Goal: Task Accomplishment & Management: Manage account settings

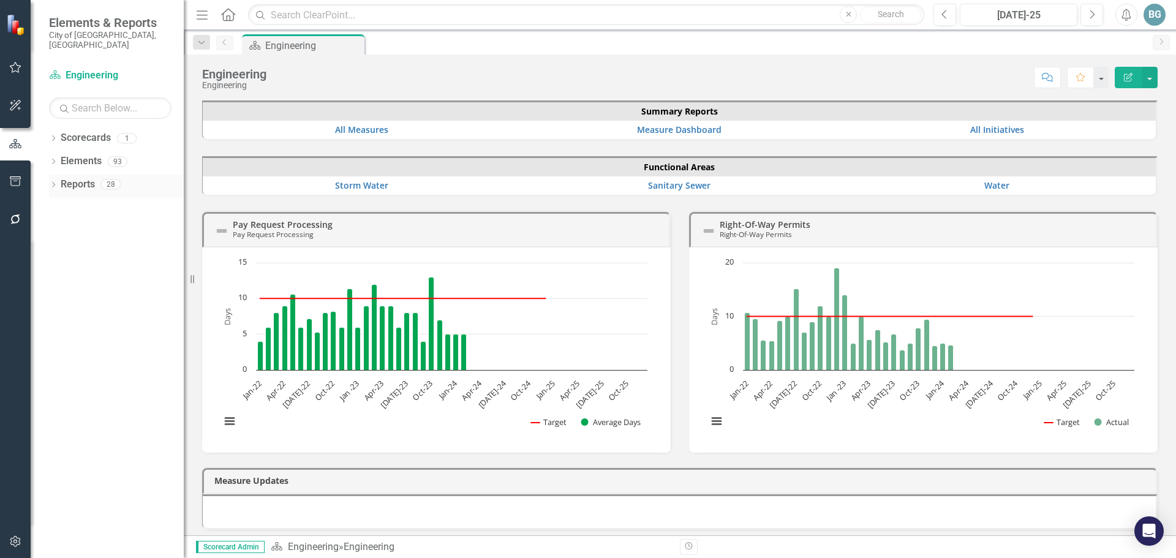
click at [49, 183] on icon "Dropdown" at bounding box center [53, 186] width 9 height 7
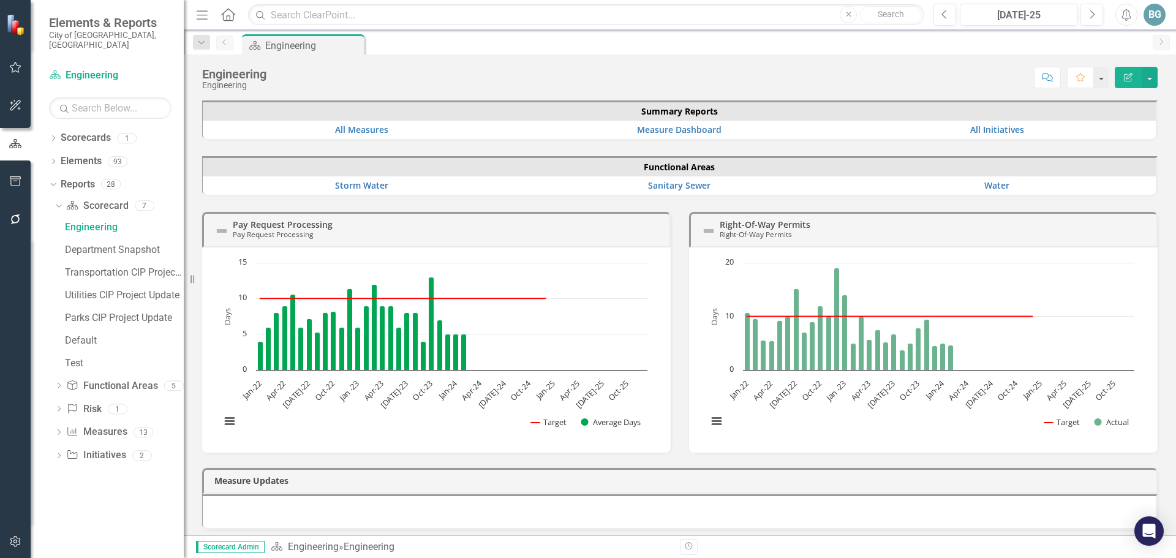
click at [58, 452] on div "Dropdown" at bounding box center [59, 457] width 9 height 10
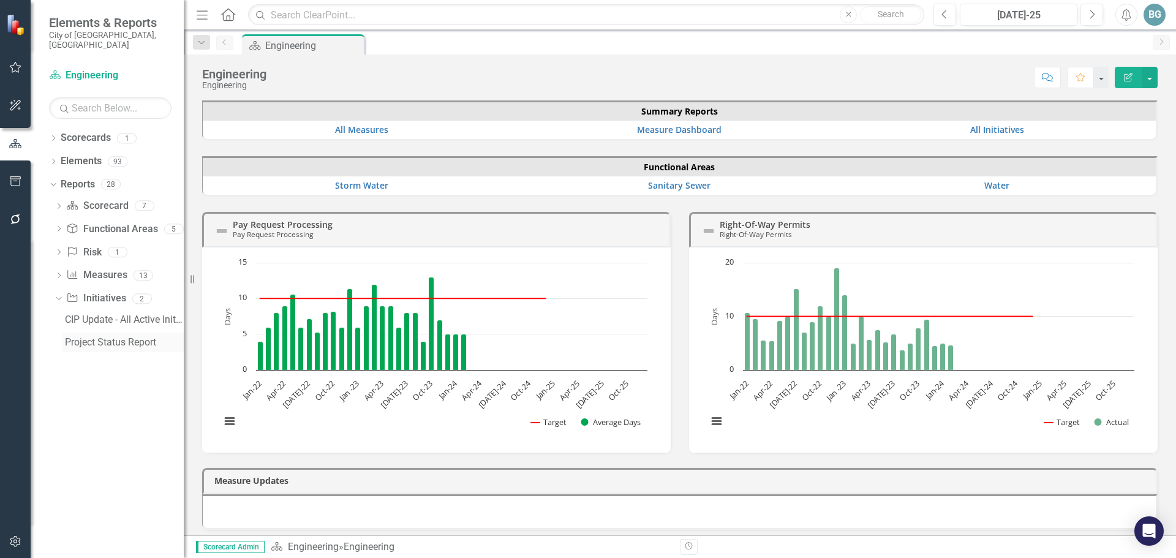
click at [88, 337] on div "Project Status Report" at bounding box center [124, 342] width 119 height 11
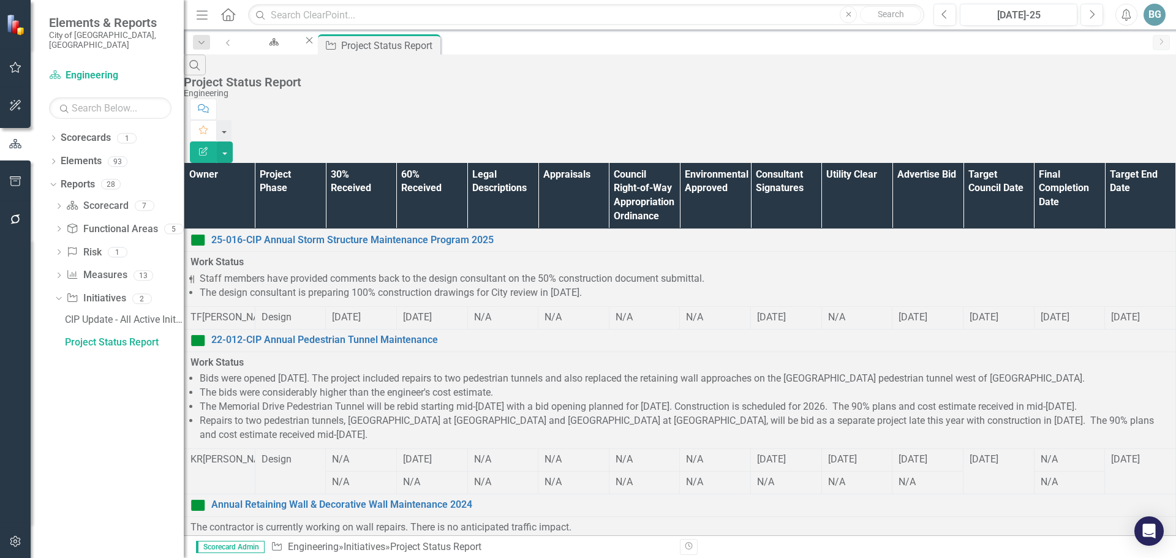
click at [230, 163] on th "Owner" at bounding box center [219, 196] width 71 height 66
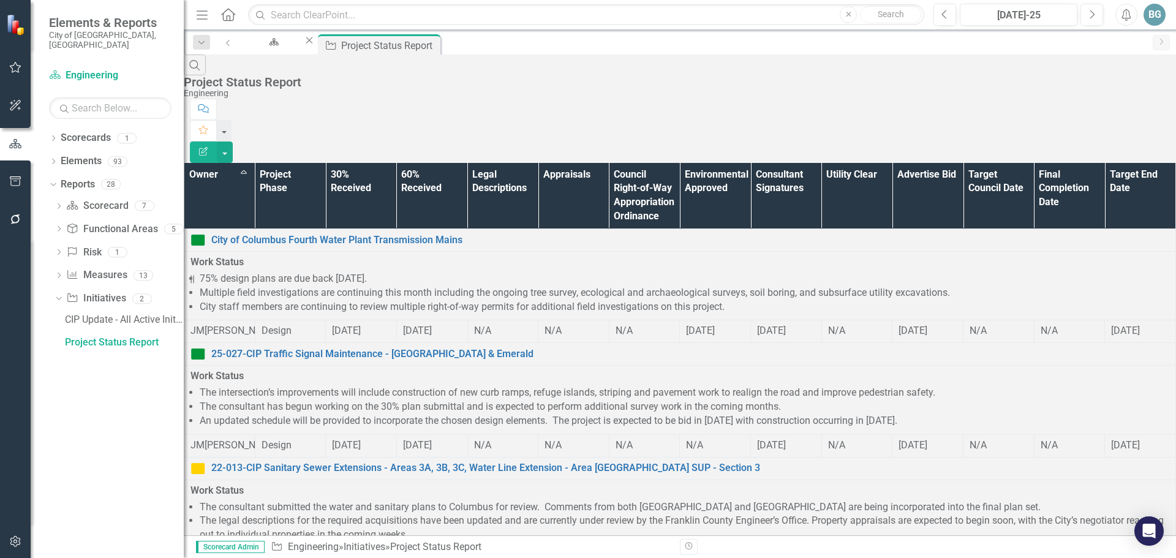
scroll to position [490, 0]
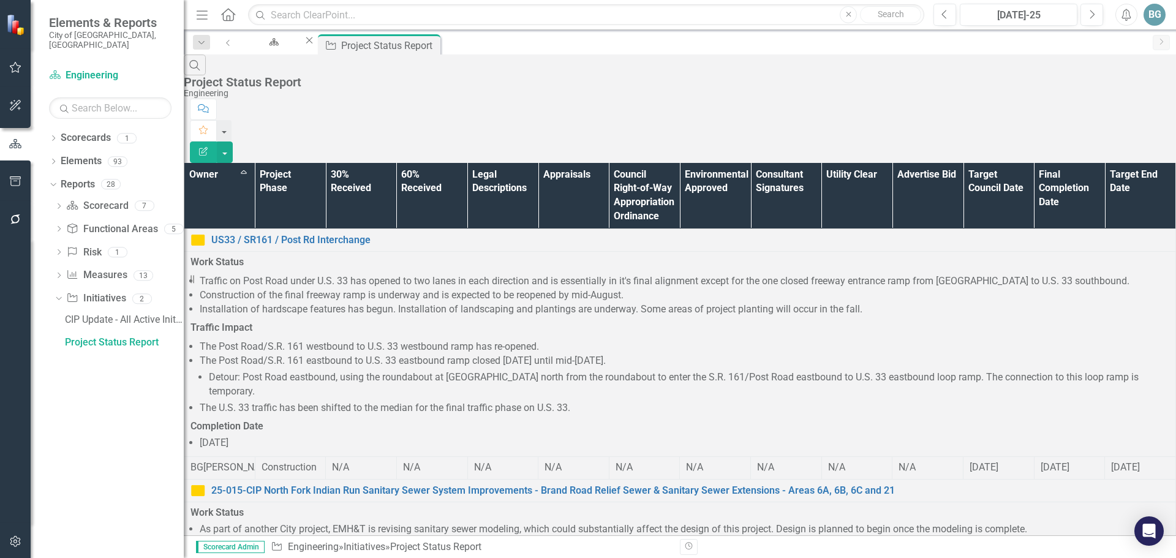
scroll to position [245, 0]
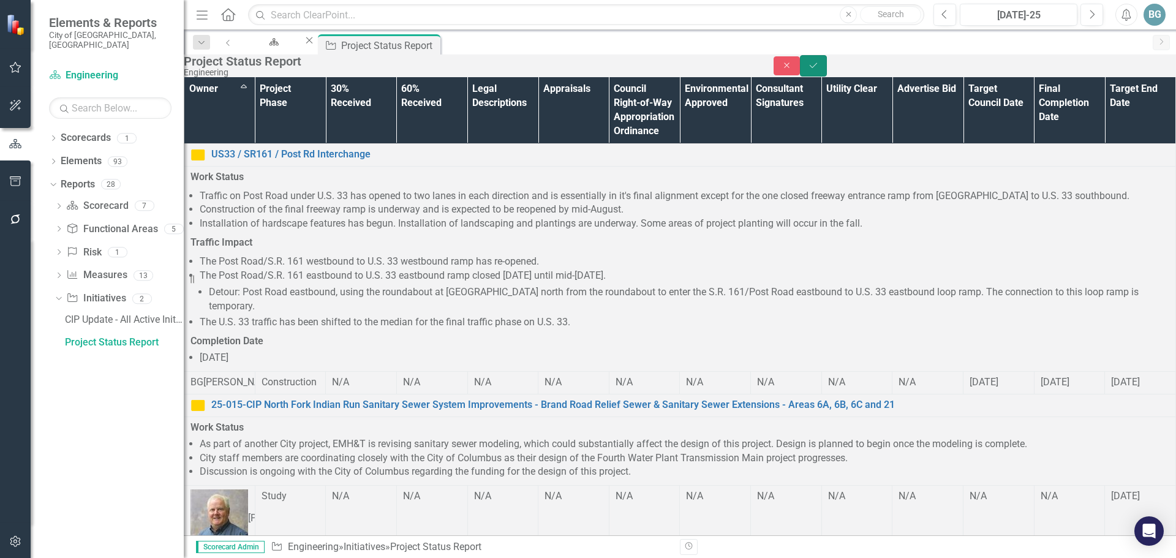
click at [819, 70] on icon "Save" at bounding box center [813, 65] width 11 height 9
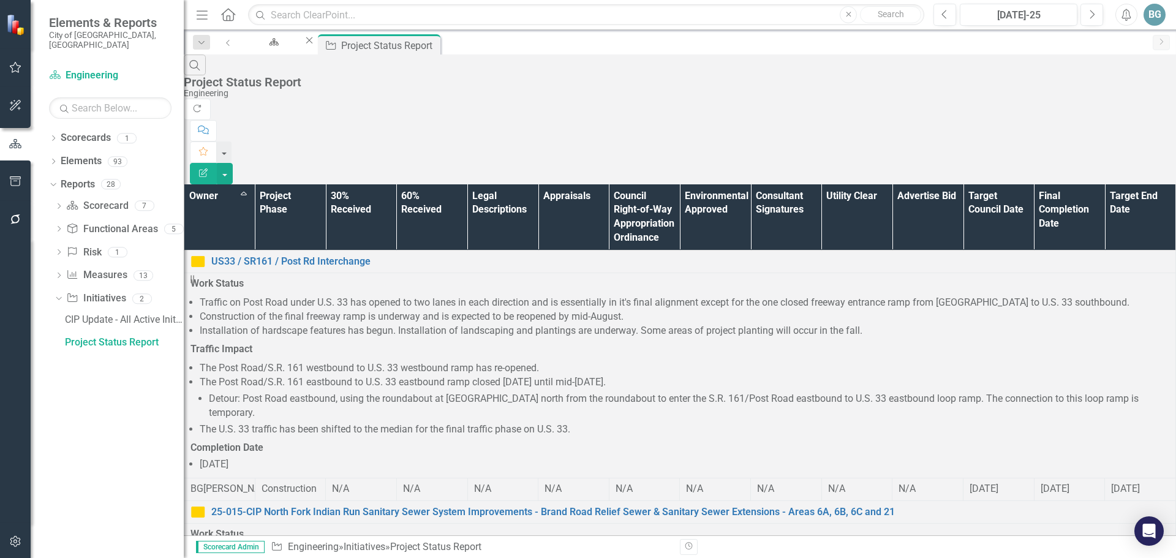
scroll to position [490, 0]
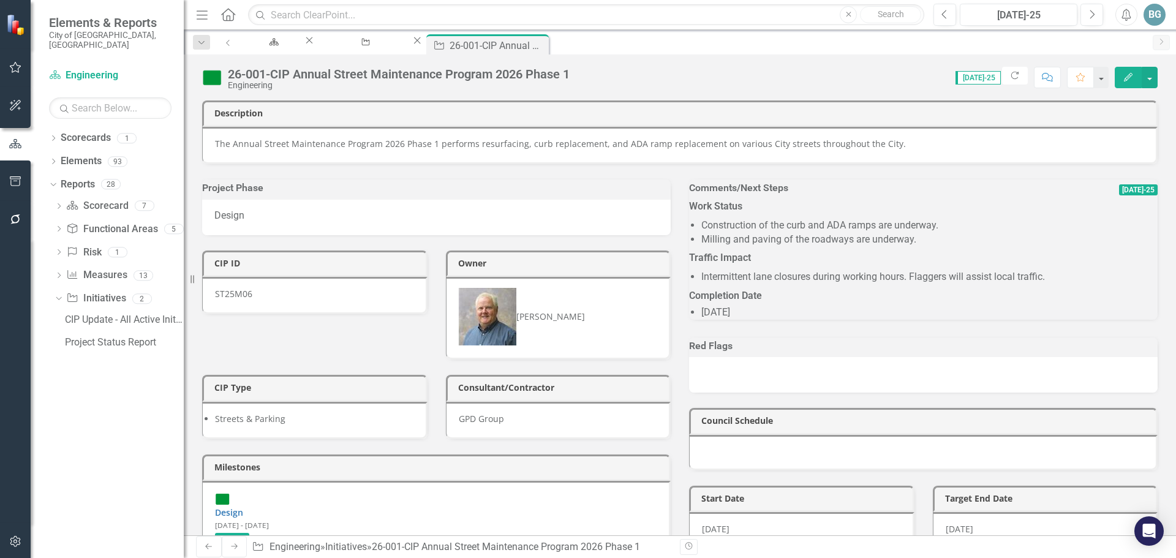
scroll to position [245, 0]
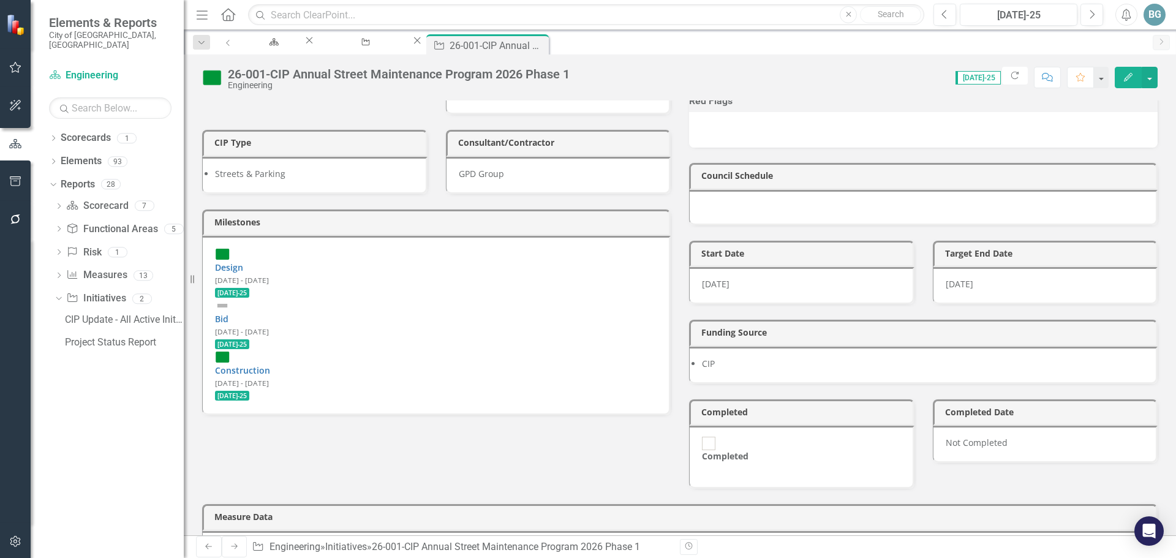
click at [366, 350] on div "Construction [DATE] - [DATE] [DATE]-25" at bounding box center [436, 375] width 442 height 51
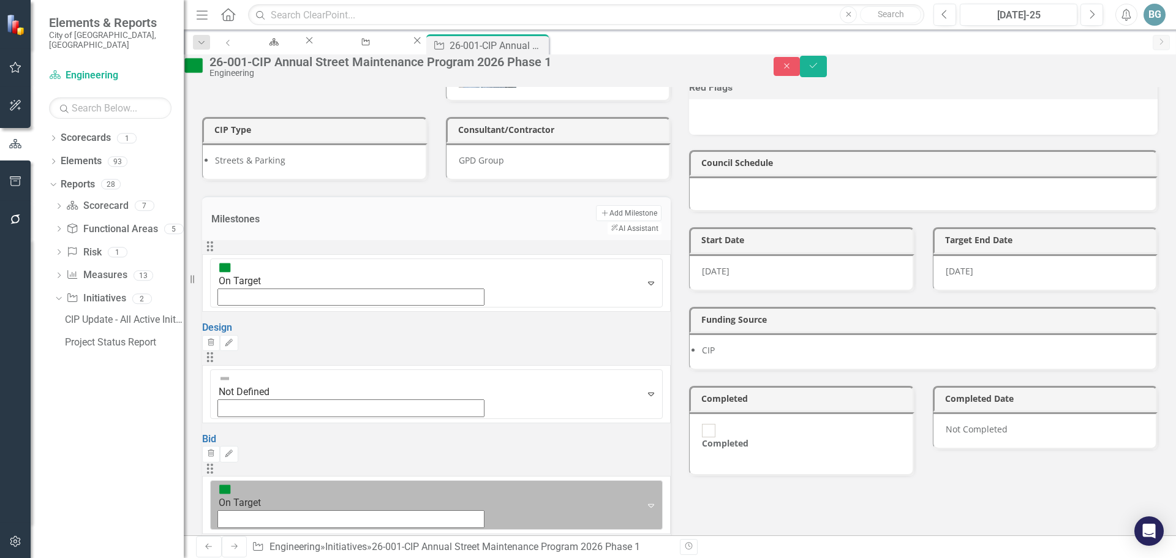
click at [645, 500] on icon "Expand" at bounding box center [651, 505] width 12 height 10
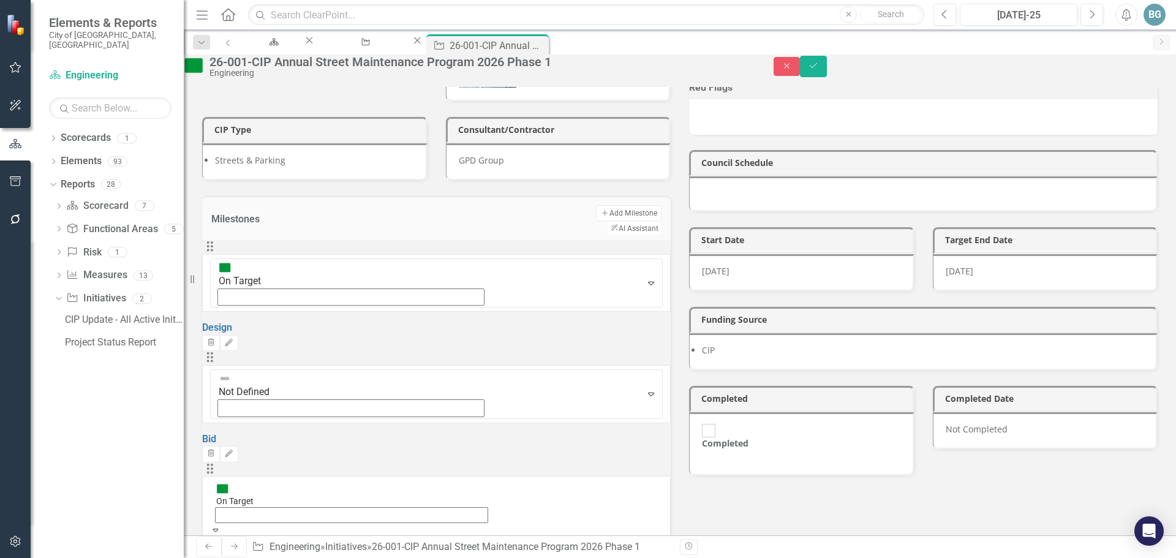
click at [491, 352] on div "Project Phase Design CIP ID ST25M06 Owner [PERSON_NAME] CIP Type Streets & Park…" at bounding box center [680, 243] width 974 height 674
click at [819, 70] on icon "Save" at bounding box center [813, 65] width 11 height 9
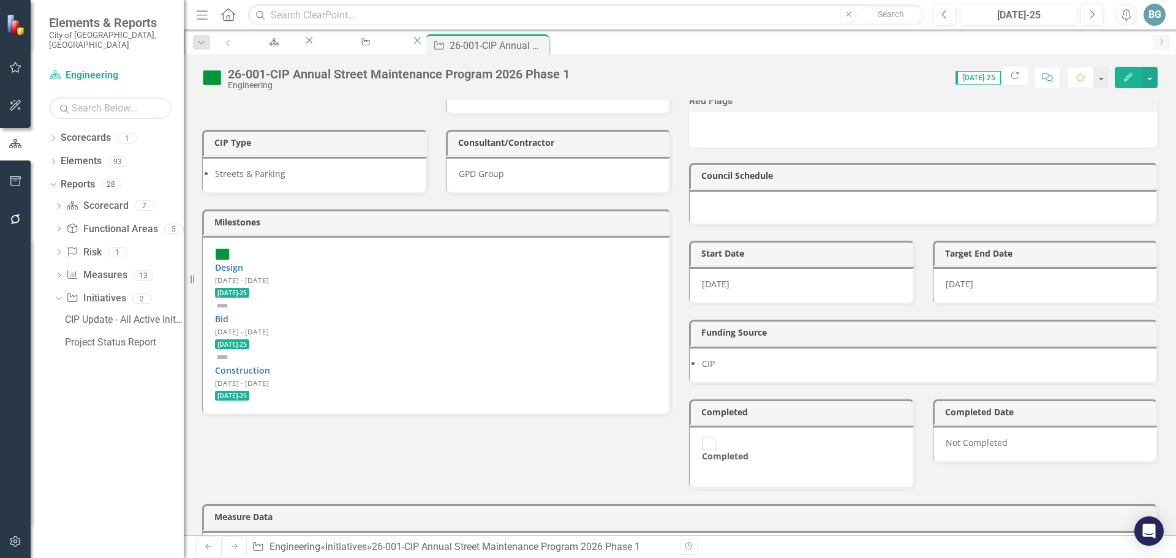
scroll to position [0, 0]
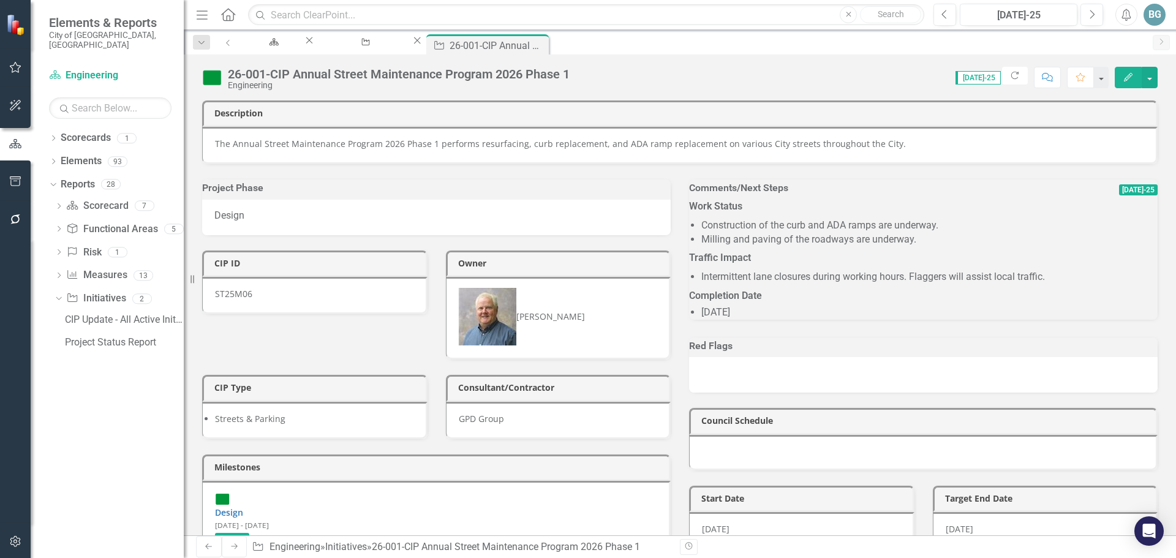
click at [836, 268] on p "Traffic Impact" at bounding box center [923, 258] width 469 height 19
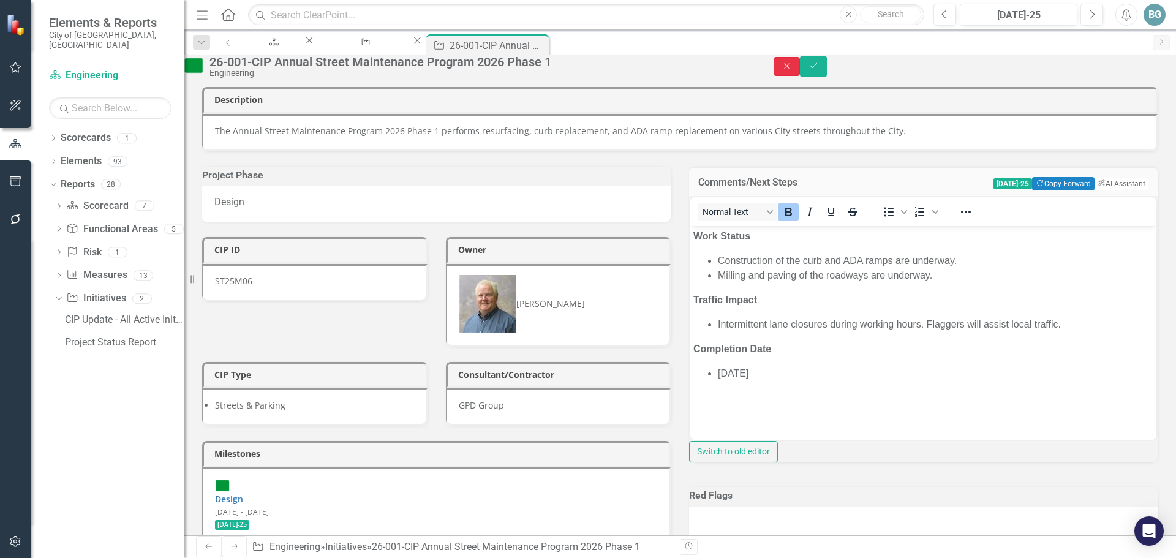
click at [800, 75] on button "Close" at bounding box center [787, 66] width 27 height 19
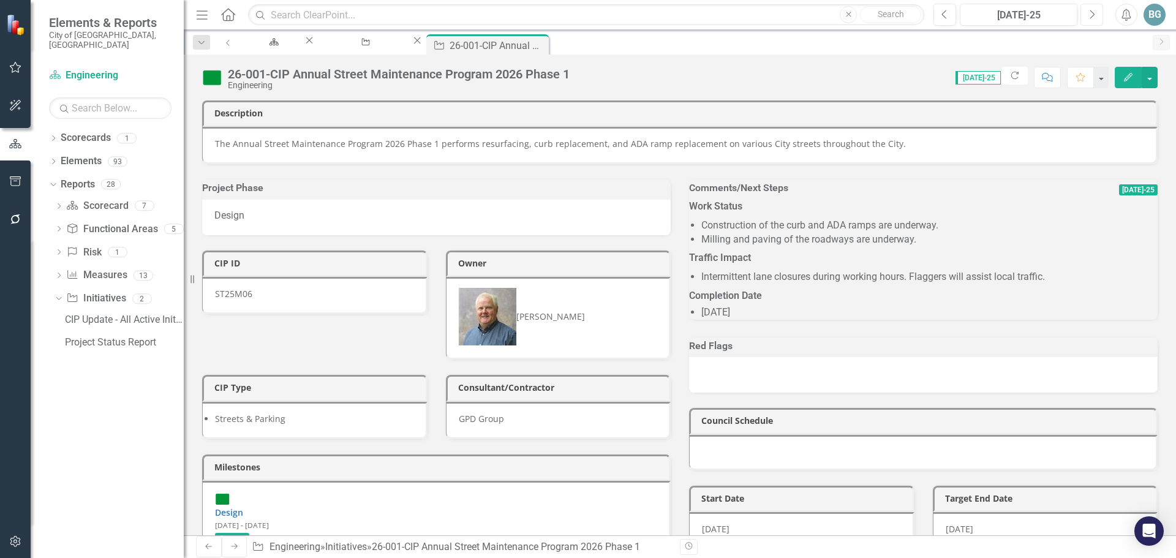
click at [1096, 13] on button "Next" at bounding box center [1091, 15] width 23 height 22
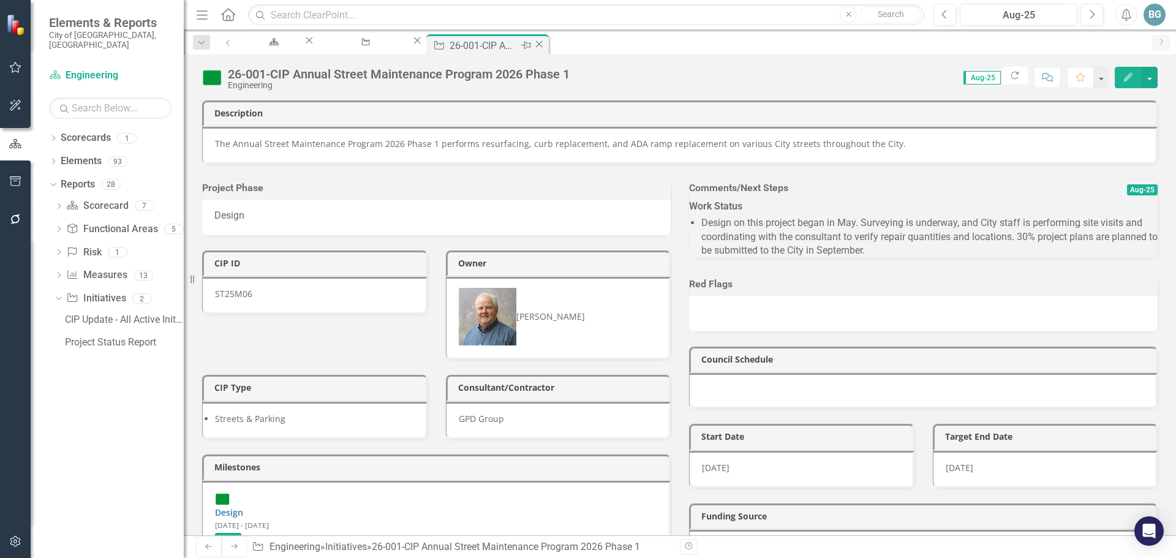
click at [545, 43] on icon "Close" at bounding box center [539, 44] width 12 height 10
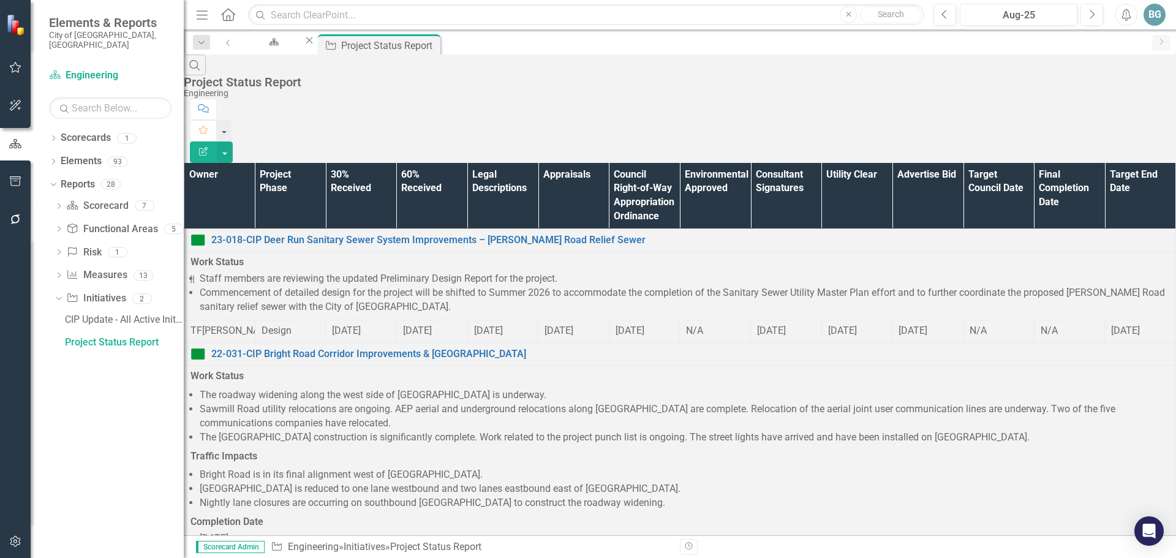
click at [230, 163] on th "Owner" at bounding box center [219, 196] width 71 height 66
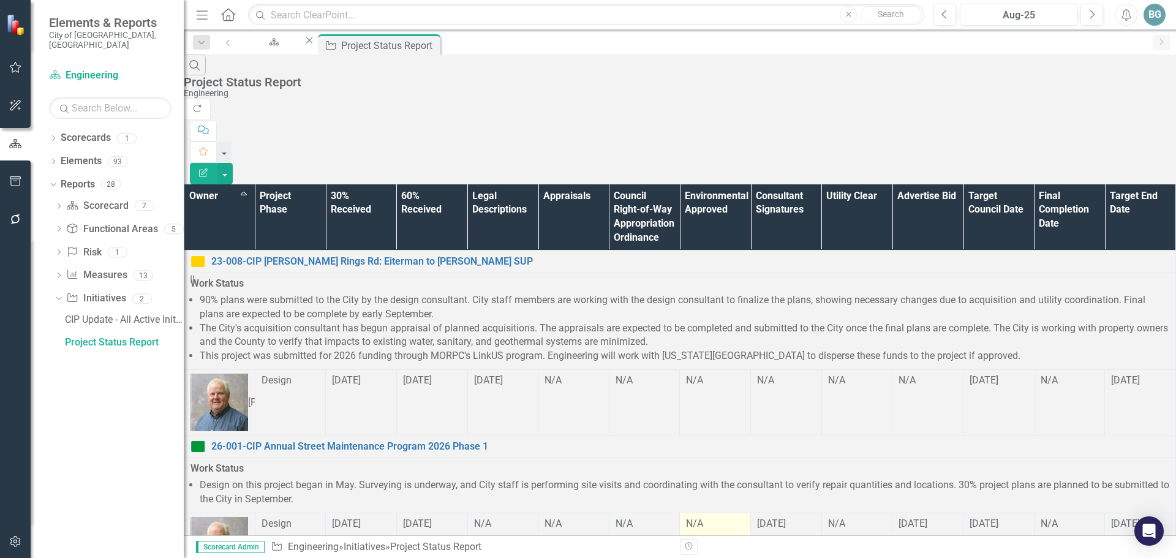
scroll to position [111, 0]
click at [309, 440] on link "26-001-CIP Annual Street Maintenance Program 2026 Phase 1" at bounding box center [690, 447] width 958 height 14
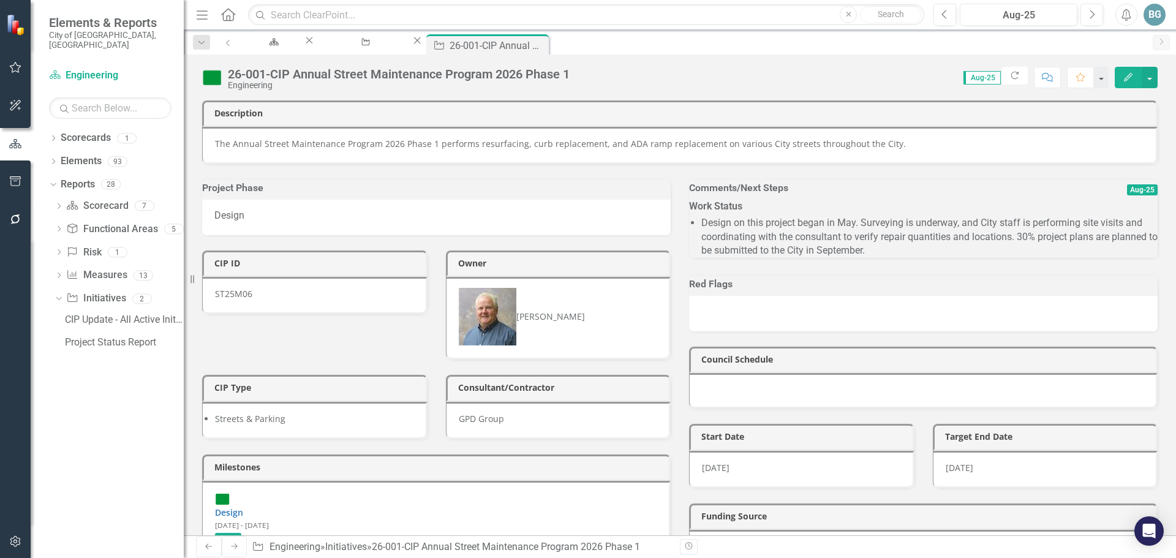
click at [0, 0] on icon "Close" at bounding box center [0, 0] width 0 height 0
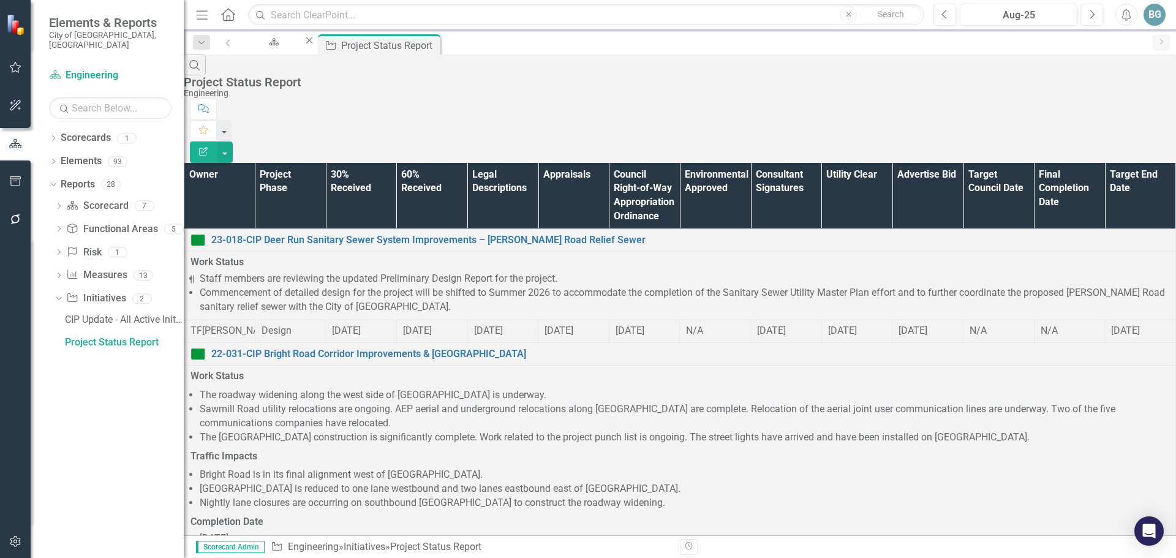
click at [255, 163] on th "Owner" at bounding box center [219, 196] width 71 height 66
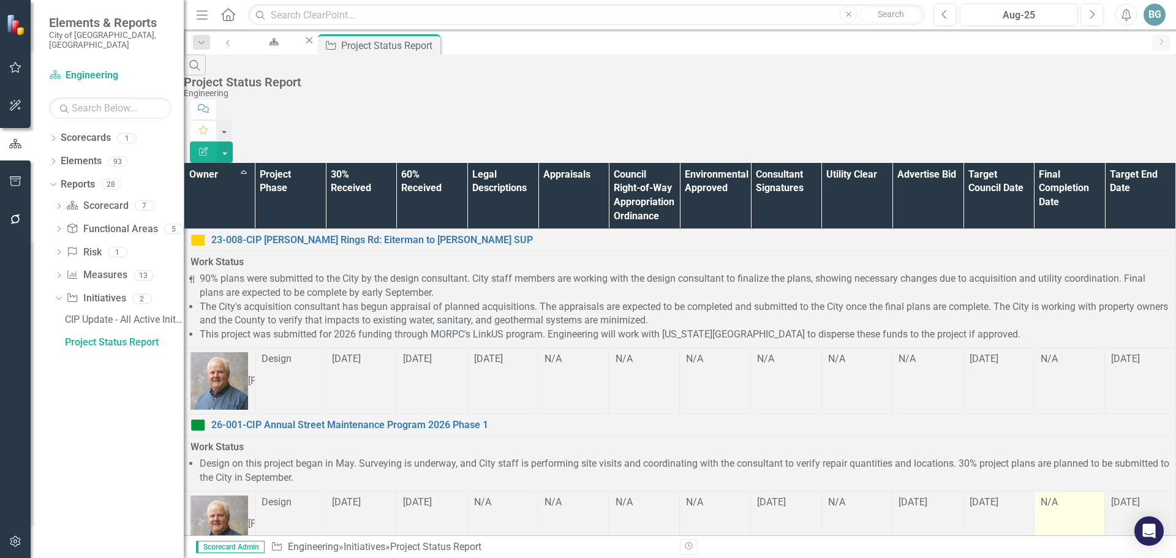
scroll to position [143, 0]
click at [1105, 491] on td "N/A" at bounding box center [1069, 524] width 71 height 66
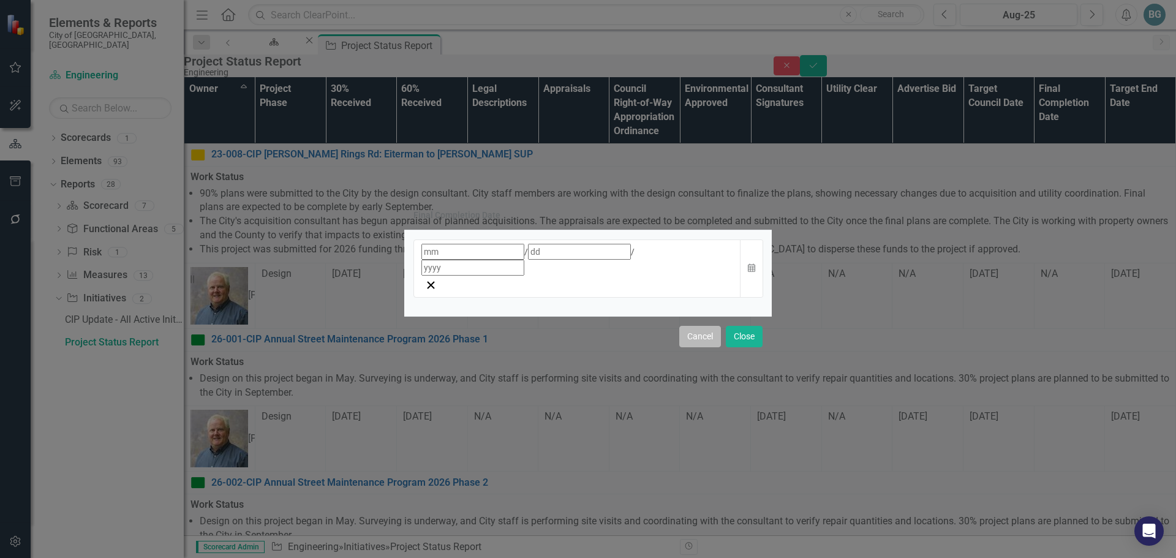
click at [693, 326] on button "Cancel" at bounding box center [700, 336] width 42 height 21
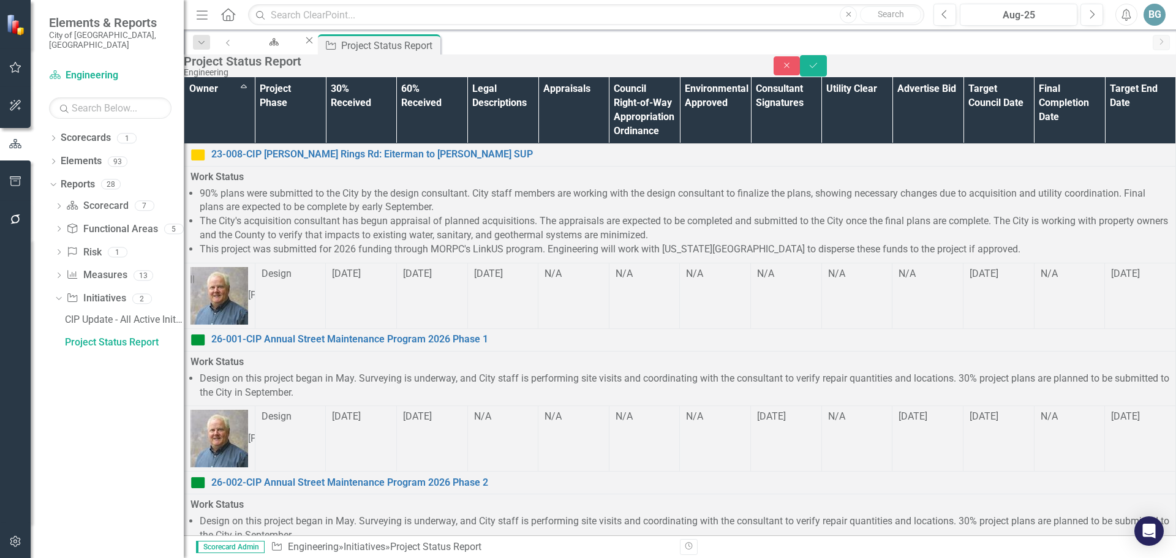
click at [451, 355] on p "Work Status" at bounding box center [679, 362] width 979 height 14
click at [451, 355] on span "Work Status Design on this project began in May. Surveying is underway, and Cit…" at bounding box center [679, 377] width 979 height 45
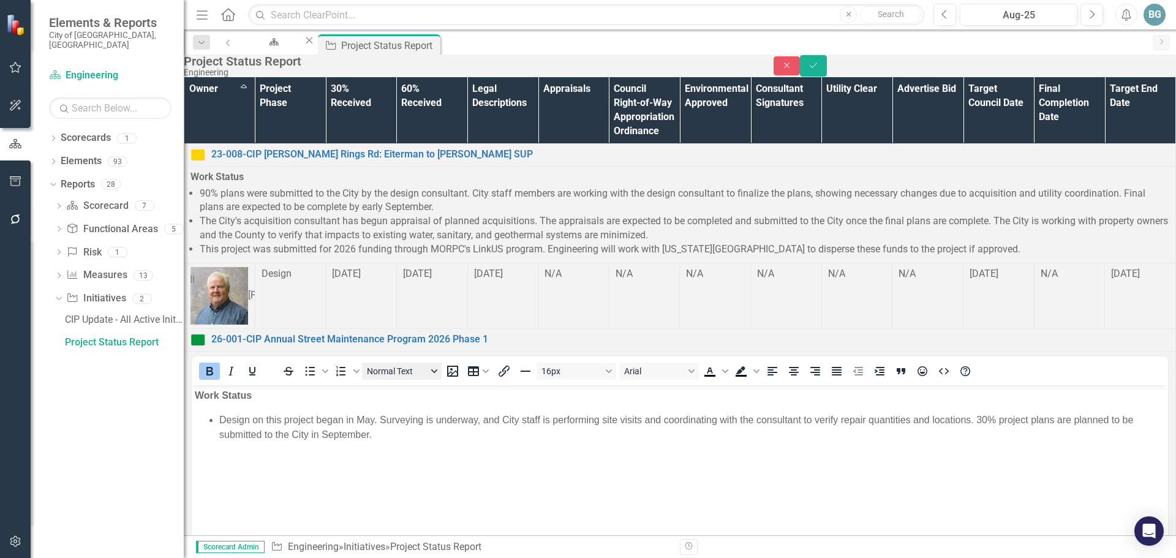
scroll to position [0, 0]
click at [499, 419] on li "Design on this project began in May. Surveying is underway, and City staff is p…" at bounding box center [692, 426] width 946 height 29
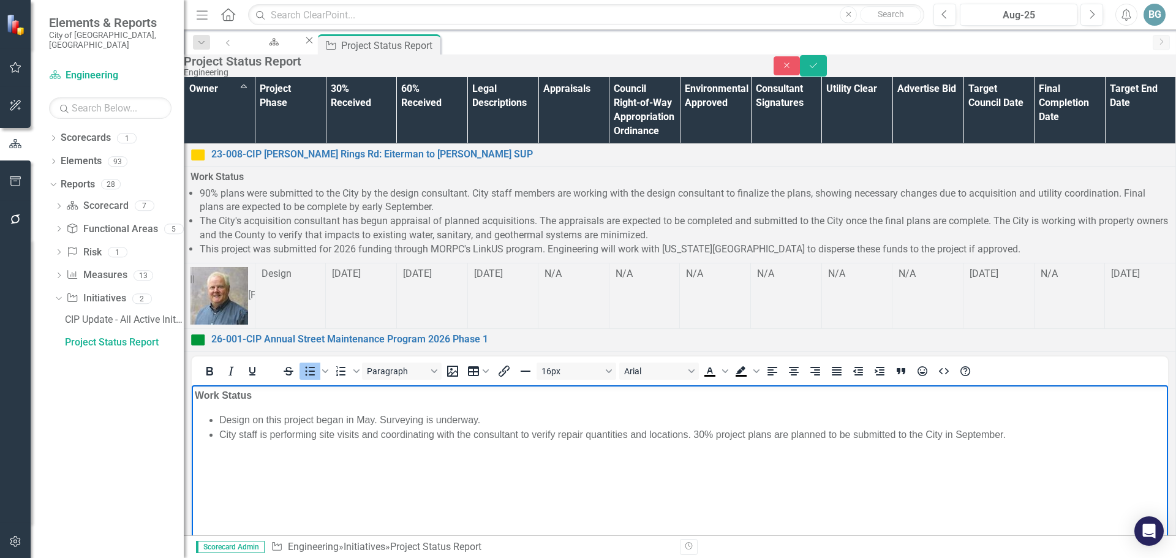
click at [379, 418] on li "Design on this project began in May. Surveying is underway." at bounding box center [692, 419] width 946 height 15
click at [693, 434] on li "City staff is performing site visits and coordinating with the consultant to ve…" at bounding box center [692, 434] width 946 height 15
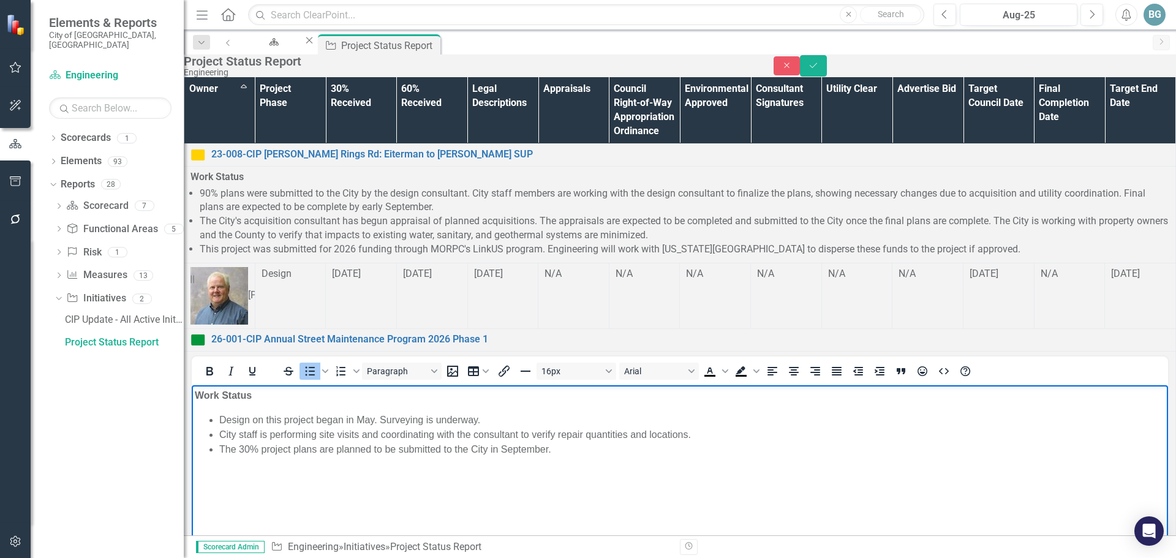
click at [576, 452] on li "The 30% project plans are planned to be submitted to the City in September." at bounding box center [692, 449] width 946 height 15
click at [510, 418] on li "Design on this project began in May. Surveying is underway." at bounding box center [692, 419] width 946 height 15
click at [382, 419] on li "Design on this project began in May. Surveying is underway." at bounding box center [692, 419] width 946 height 15
click at [530, 418] on li "Design on this project began in May and surveying is underway." at bounding box center [692, 419] width 946 height 15
click at [378, 417] on li "Design on this project began in May and surveying is underway." at bounding box center [692, 419] width 946 height 15
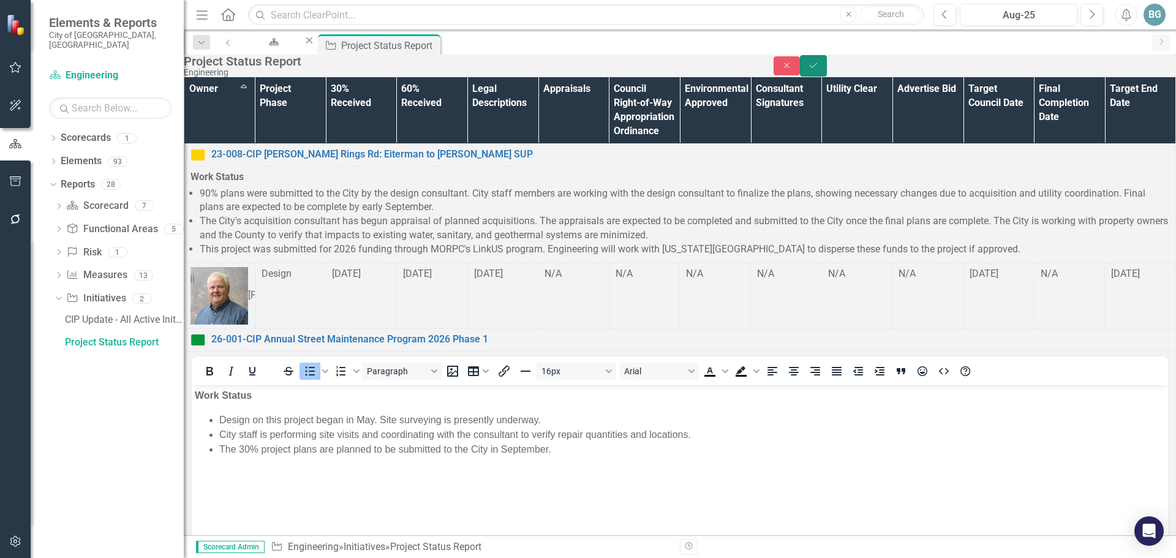
click at [819, 70] on icon "Save" at bounding box center [813, 65] width 11 height 9
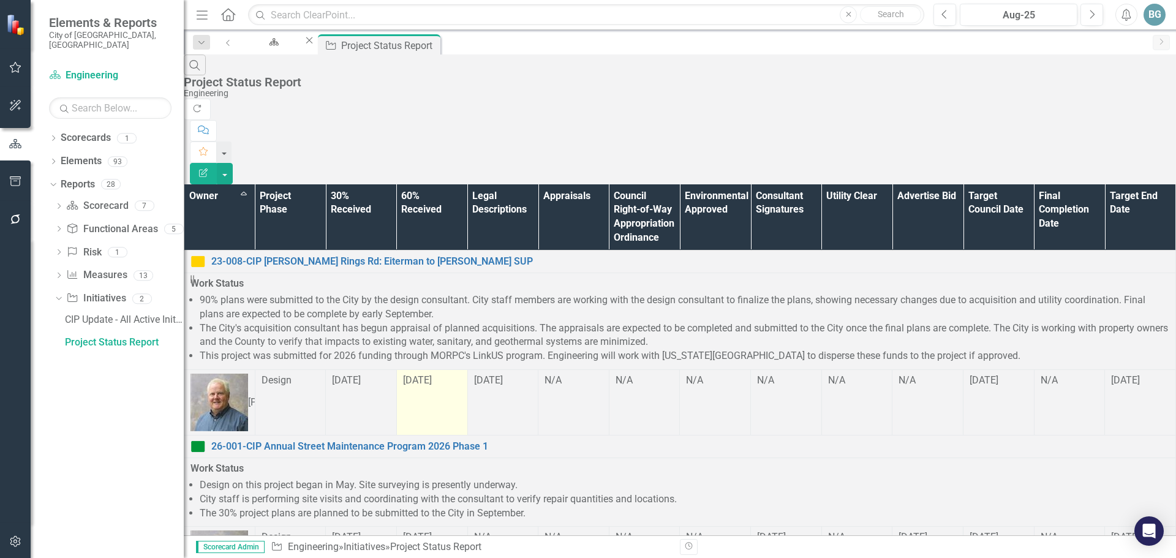
scroll to position [245, 0]
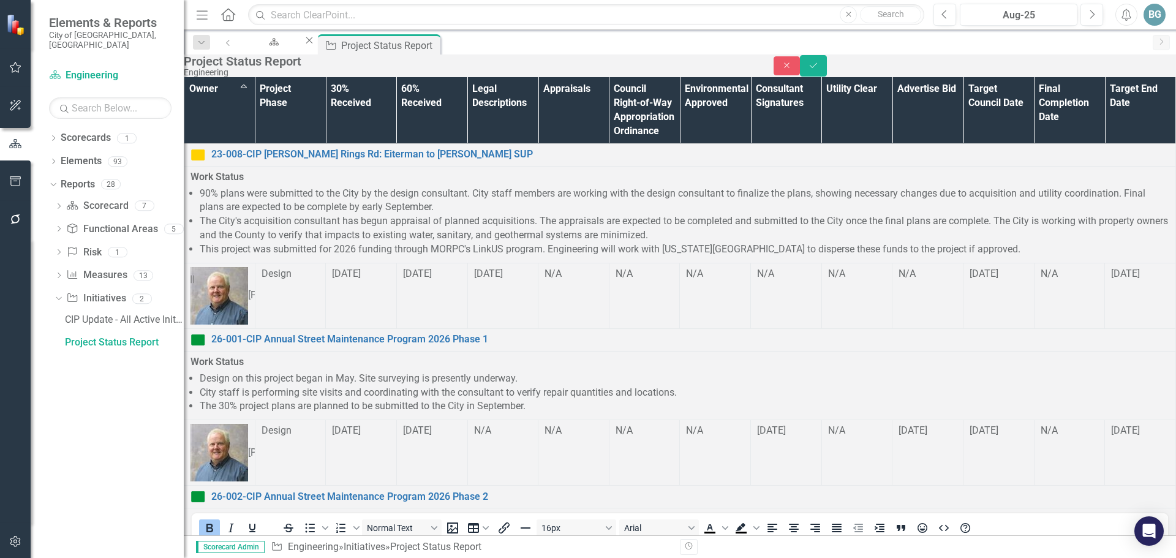
scroll to position [0, 0]
click at [339, 372] on li "Design on this project began in May. Site surveying is presently underway." at bounding box center [684, 379] width 969 height 14
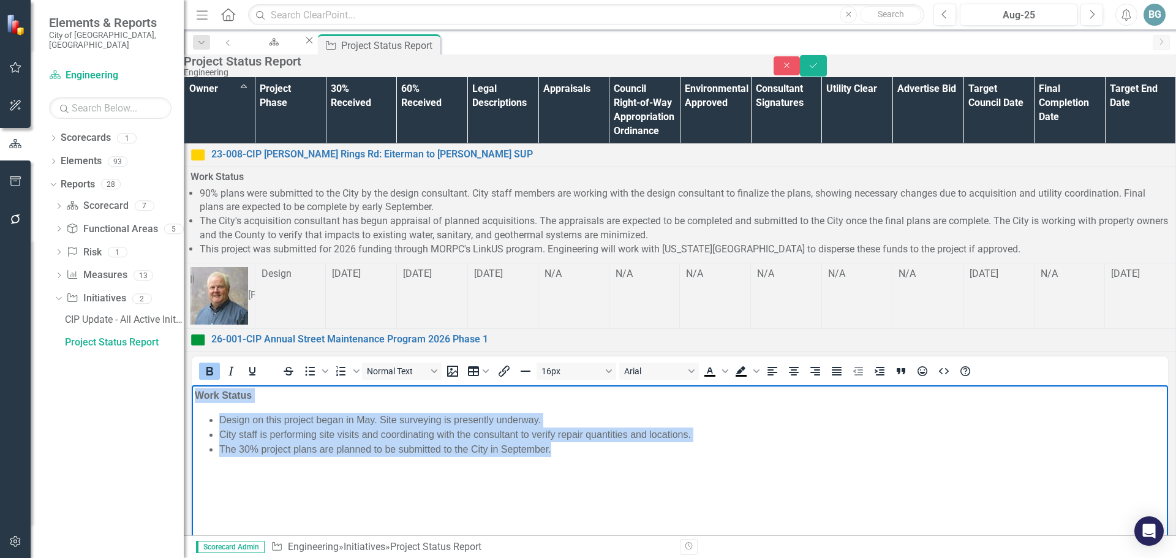
drag, startPoint x: 569, startPoint y: 446, endPoint x: 332, endPoint y: 757, distance: 391.1
click at [192, 385] on html "Work Status Design on this project began in May. Site surveying is presently un…" at bounding box center [680, 477] width 976 height 184
copy body "Work Status Design on this project began in May. Site surveying is presently un…"
click at [287, 430] on li "City staff is performing site visits and coordinating with the consultant to ve…" at bounding box center [692, 434] width 946 height 15
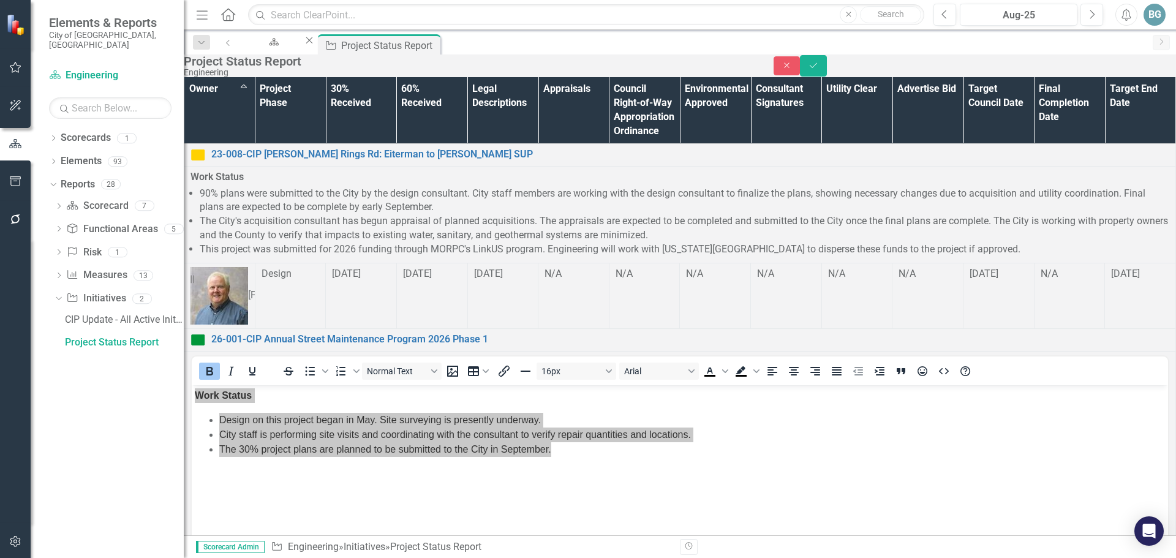
drag, startPoint x: 257, startPoint y: 804, endPoint x: 167, endPoint y: 760, distance: 99.4
click at [819, 70] on icon "Save" at bounding box center [813, 65] width 11 height 9
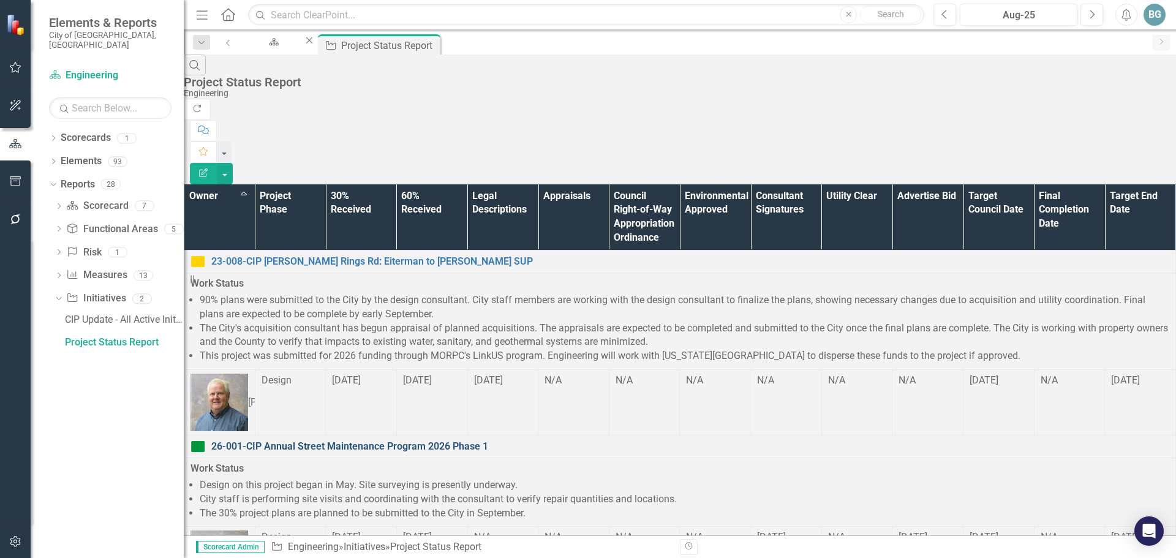
scroll to position [0, 0]
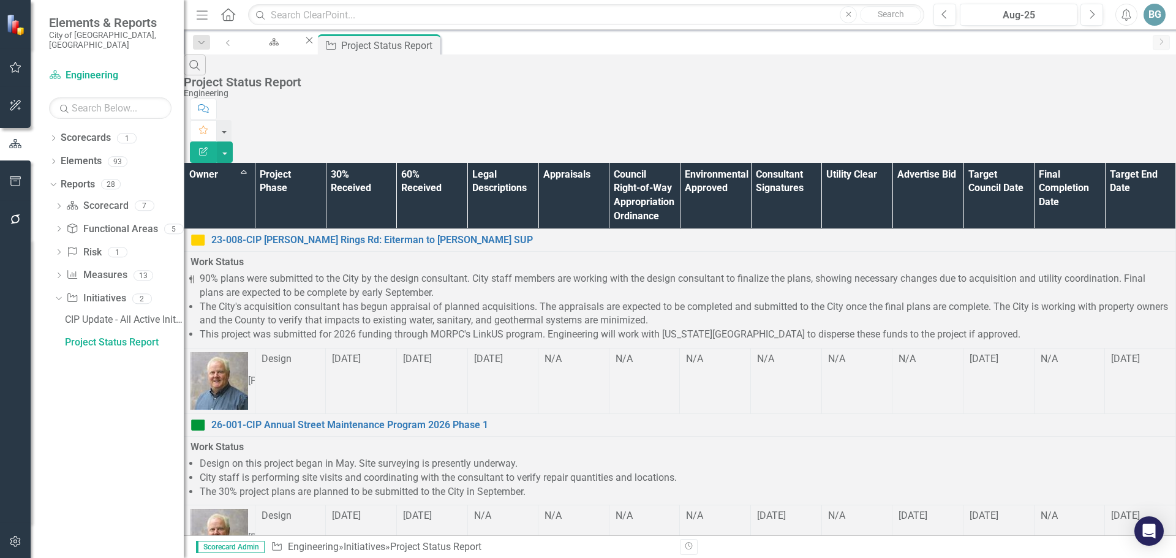
scroll to position [775, 0]
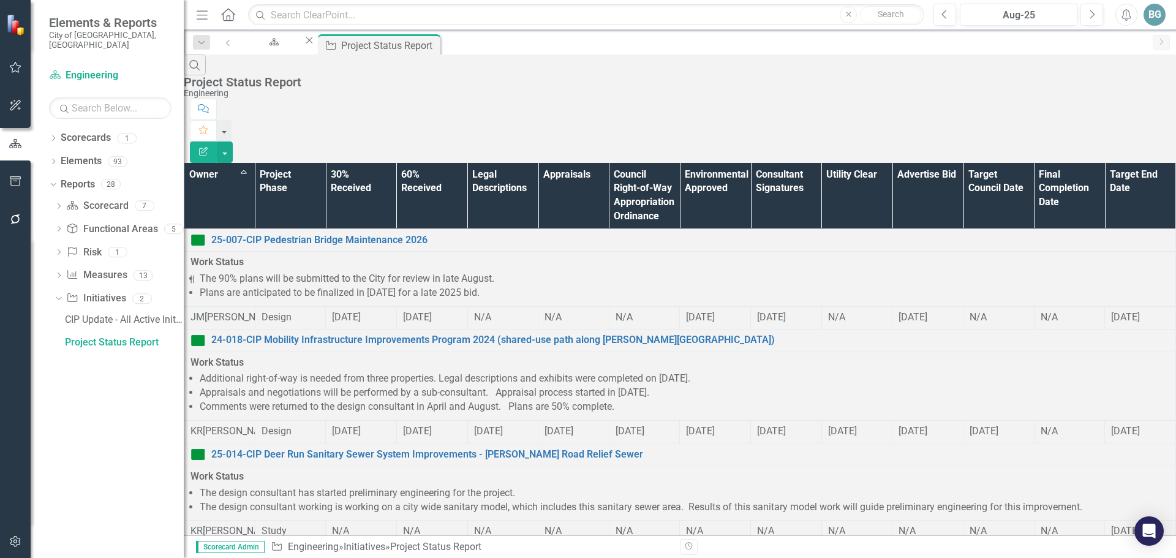
click at [529, 386] on li "Appraisals and negotiations will be performed by a sub-consultant. Appraisal pr…" at bounding box center [684, 393] width 969 height 14
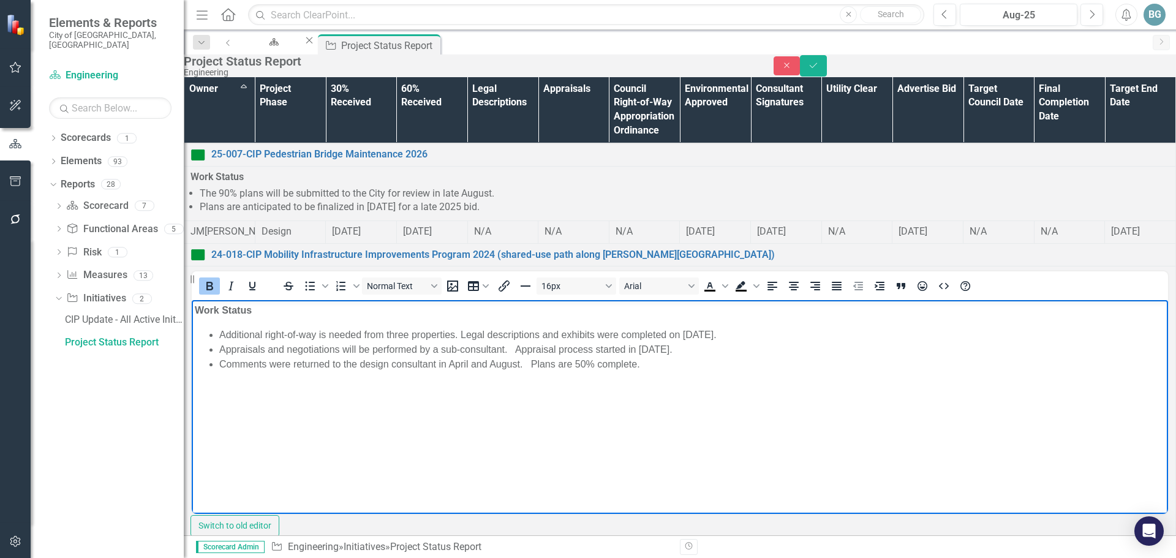
click at [516, 348] on li "Appraisals and negotiations will be performed by a sub-consultant. Appraisal pr…" at bounding box center [692, 349] width 946 height 15
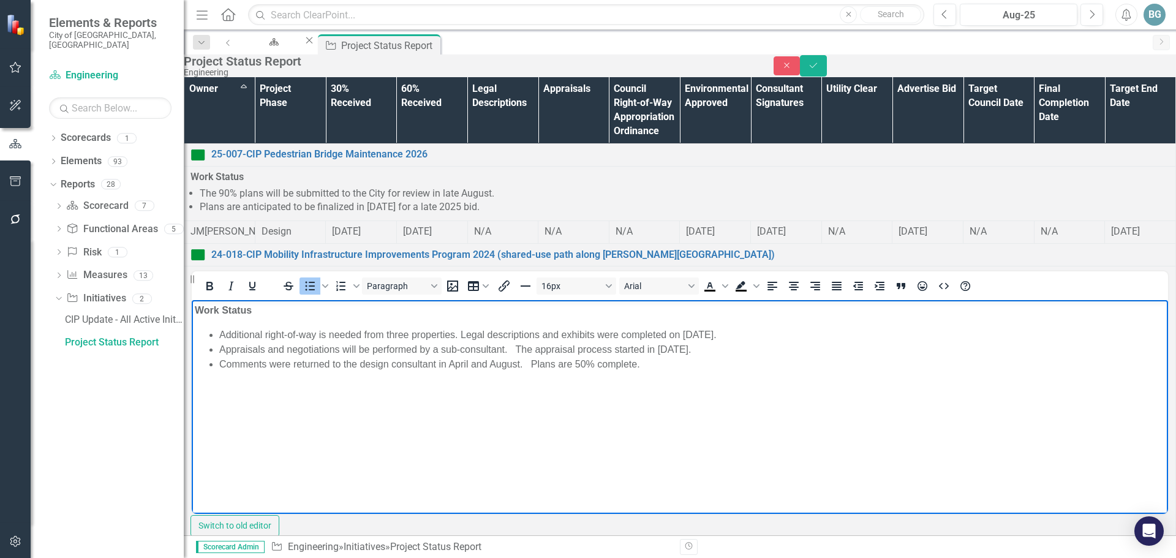
click at [669, 366] on li "Comments were returned to the design consultant in April and August. Plans are …" at bounding box center [692, 364] width 946 height 15
click at [644, 352] on li "Appraisals and negotiations will be performed by a sub-consultant. The appraisa…" at bounding box center [692, 349] width 946 height 15
click at [486, 366] on li "Comments were returned to the design consultant in April and August. Plans are …" at bounding box center [692, 364] width 946 height 15
click at [220, 366] on li "Comments were returned to the design consultant in August. Plans are 50% comple…" at bounding box center [692, 364] width 946 height 15
click at [340, 364] on li "Plan review comments were returned to the design consultant in August. Plans ar…" at bounding box center [692, 364] width 946 height 15
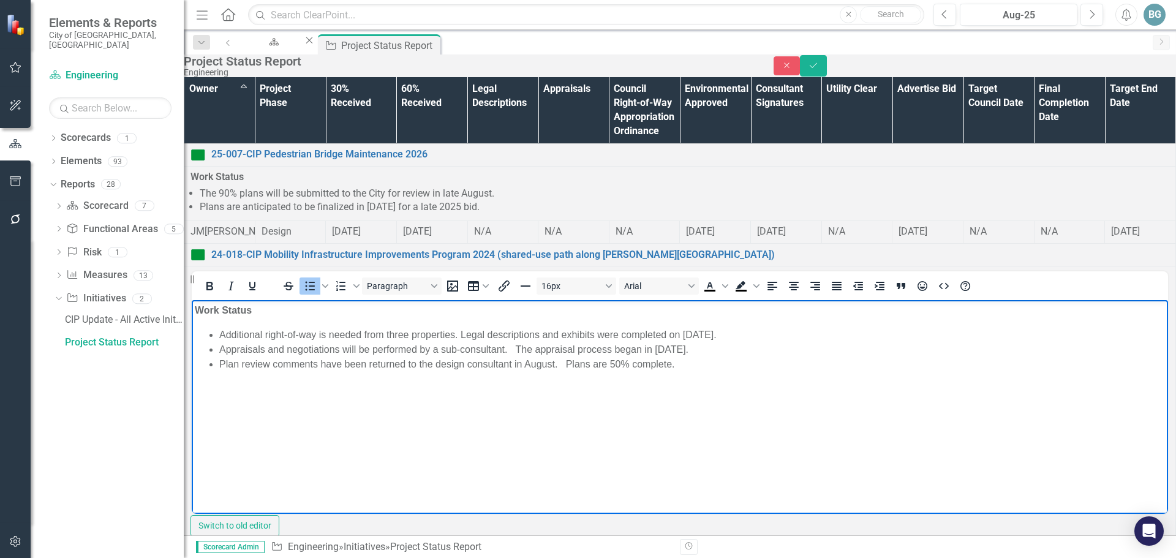
click at [554, 364] on li "Plan review comments have been returned to the design consultant in August. Pla…" at bounding box center [692, 364] width 946 height 15
click at [341, 363] on li "Plan review comments have been returned to the design consultant in August. Pla…" at bounding box center [692, 364] width 946 height 15
click at [320, 361] on li "Plan review comments returned to the design consultant in August. Plans are 50%…" at bounding box center [692, 364] width 946 height 15
click at [540, 363] on li "Plan review comments were returned to the design consultant in August. Plans ar…" at bounding box center [692, 364] width 946 height 15
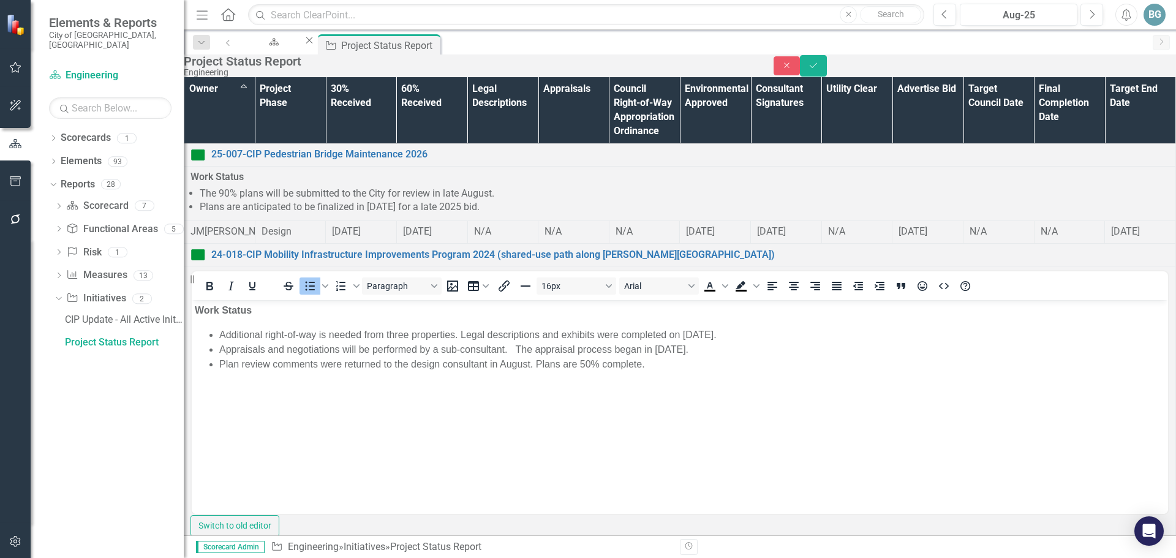
drag, startPoint x: 249, startPoint y: 677, endPoint x: 417, endPoint y: 679, distance: 168.4
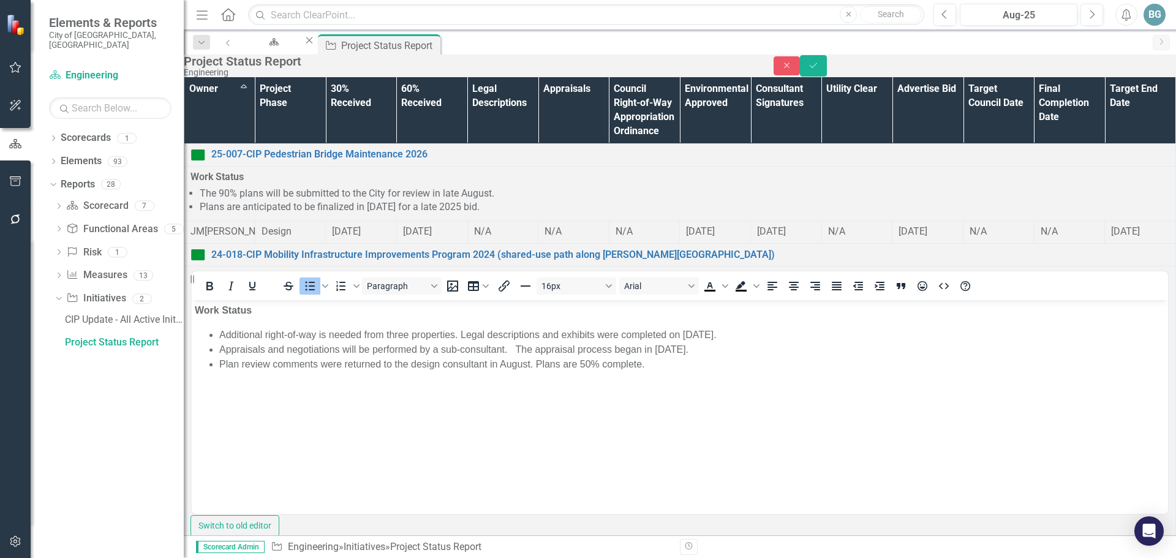
drag, startPoint x: 532, startPoint y: 1134, endPoint x: 218, endPoint y: 1116, distance: 314.1
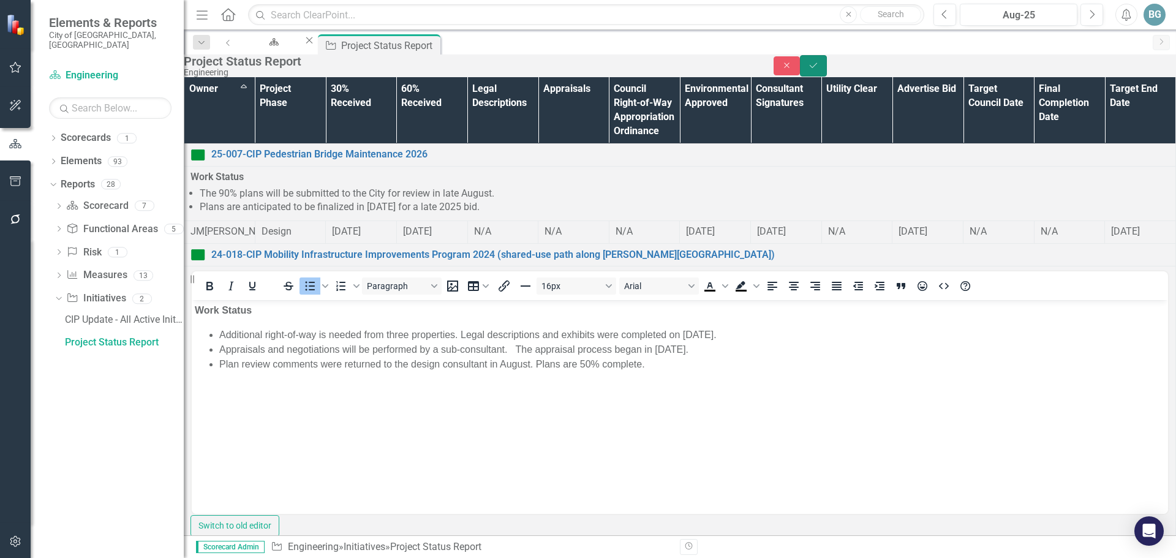
click at [827, 75] on button "Save" at bounding box center [813, 65] width 27 height 21
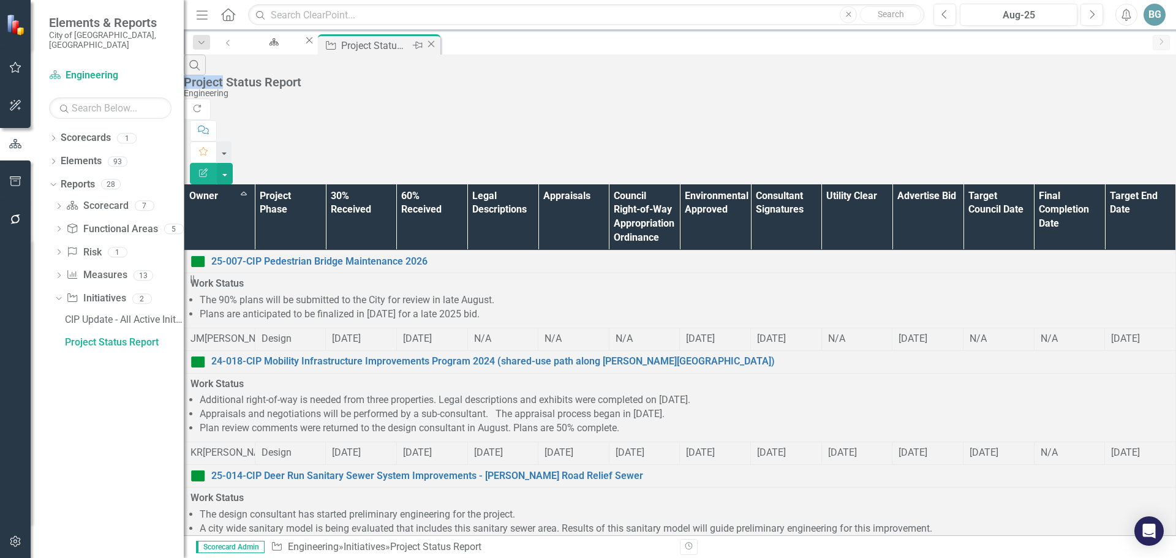
click at [437, 44] on icon "Close" at bounding box center [431, 44] width 12 height 10
